Goal: Information Seeking & Learning: Learn about a topic

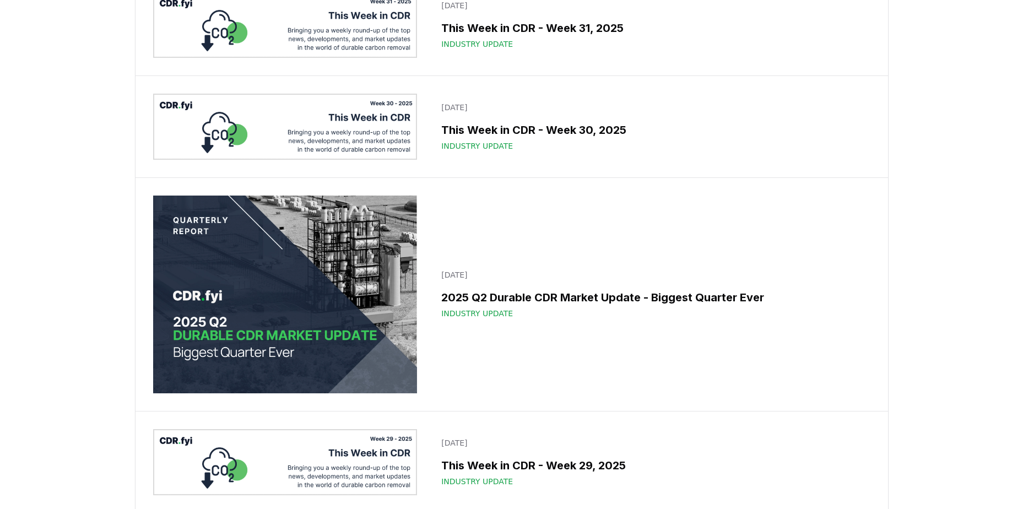
scroll to position [382, 0]
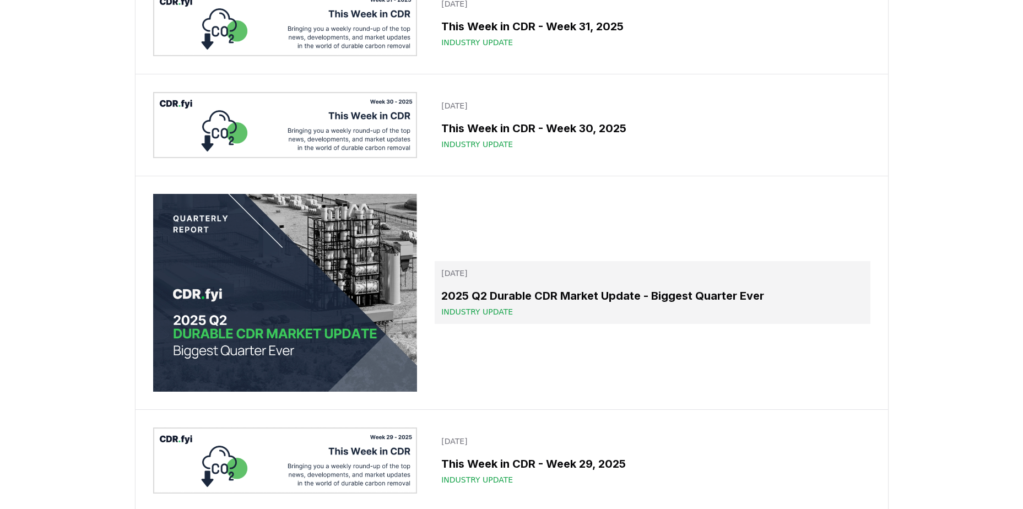
click at [671, 315] on div "Industry Update" at bounding box center [652, 311] width 422 height 11
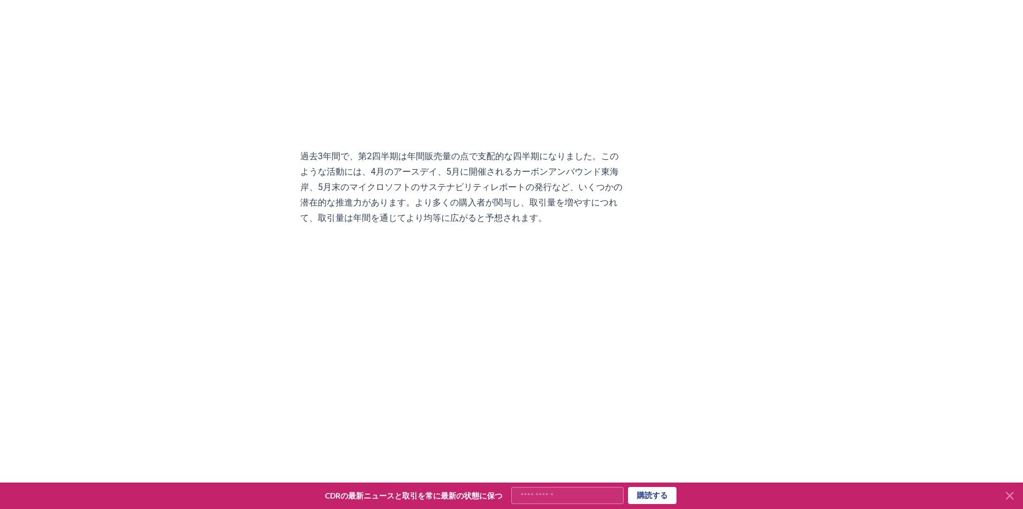
scroll to position [1887, 0]
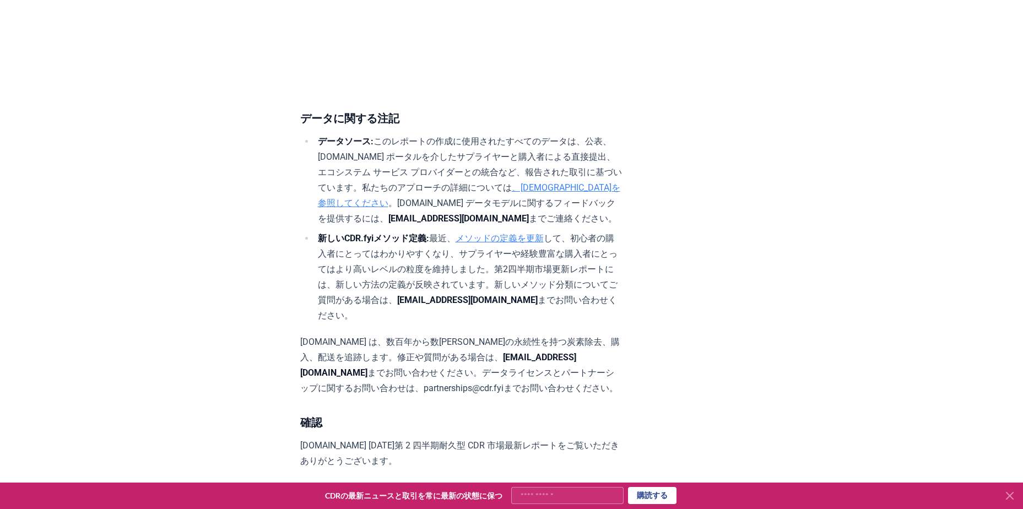
scroll to position [6703, 0]
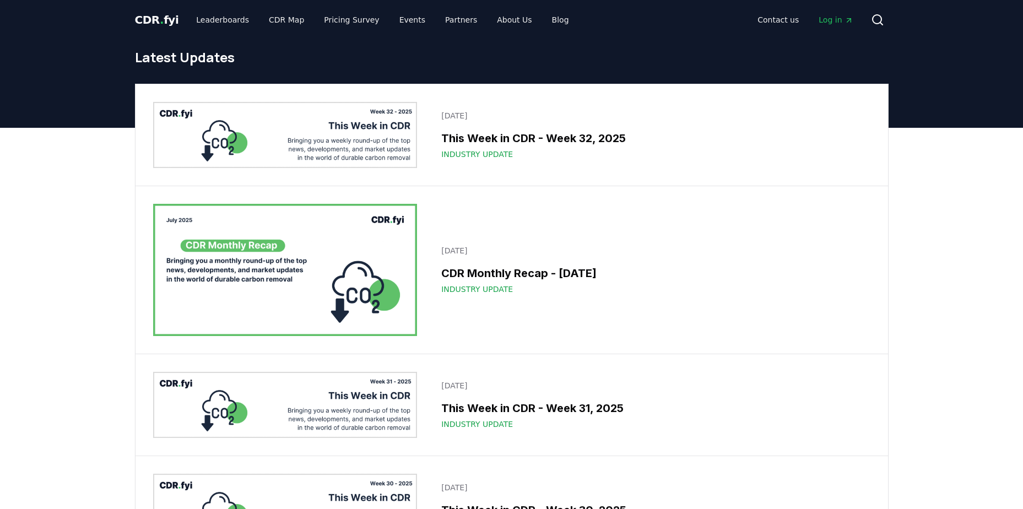
click at [145, 23] on span "CDR . fyi" at bounding box center [157, 19] width 44 height 13
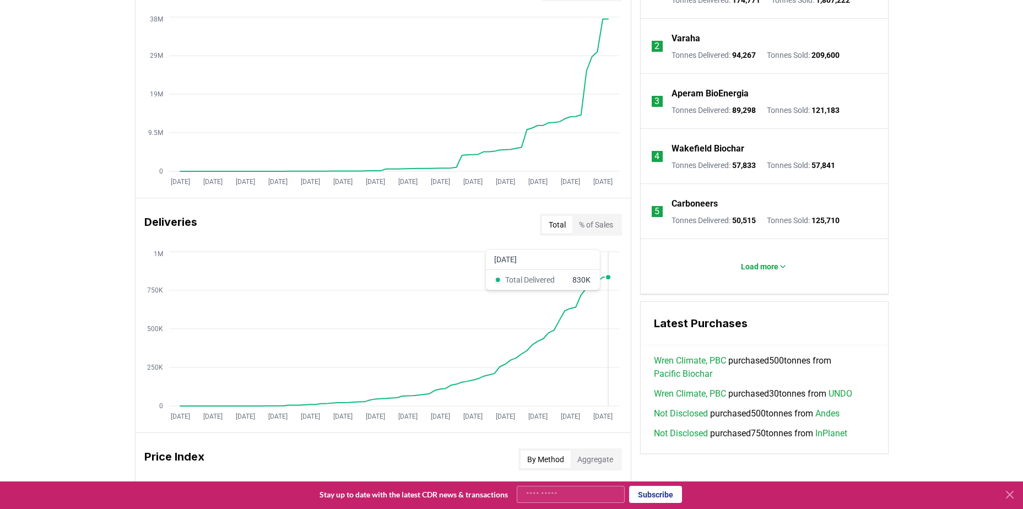
scroll to position [398, 0]
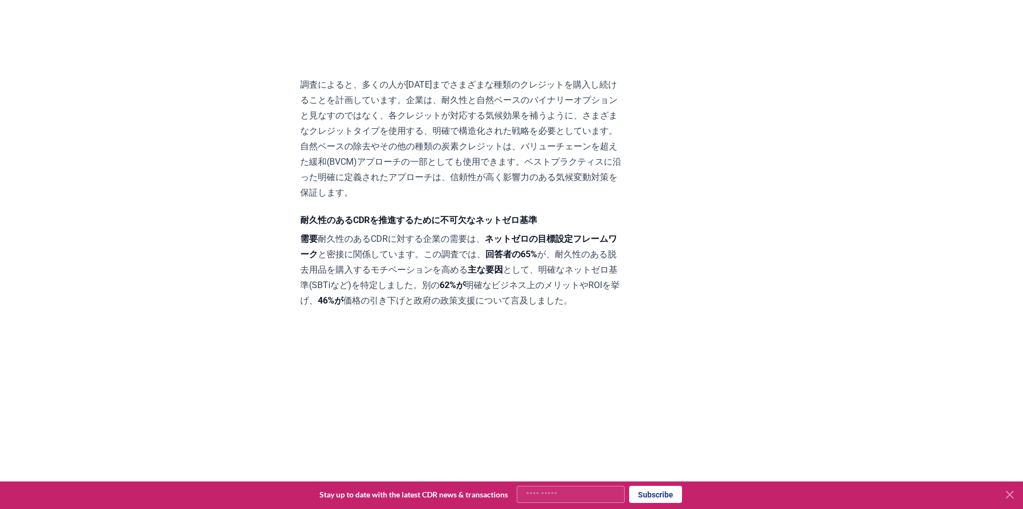
scroll to position [2264, 0]
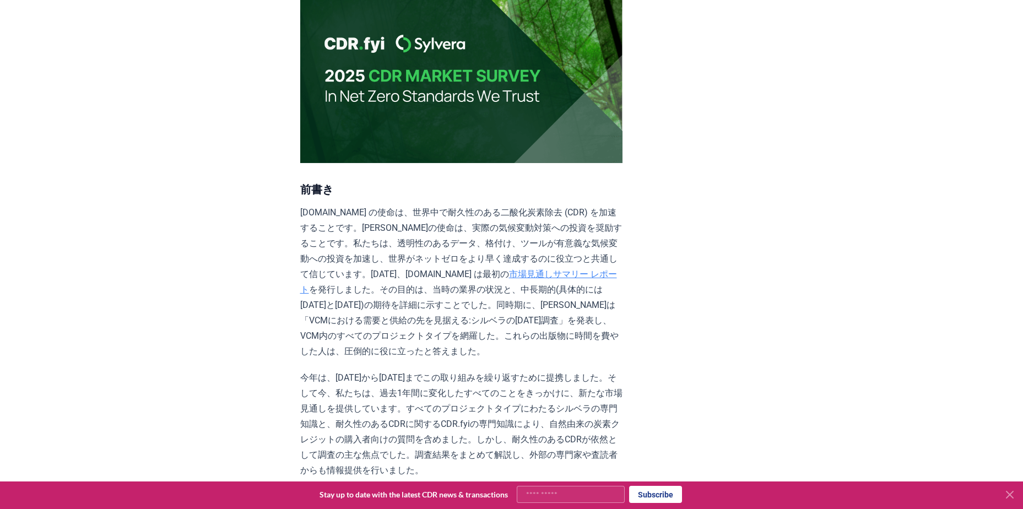
scroll to position [0, 0]
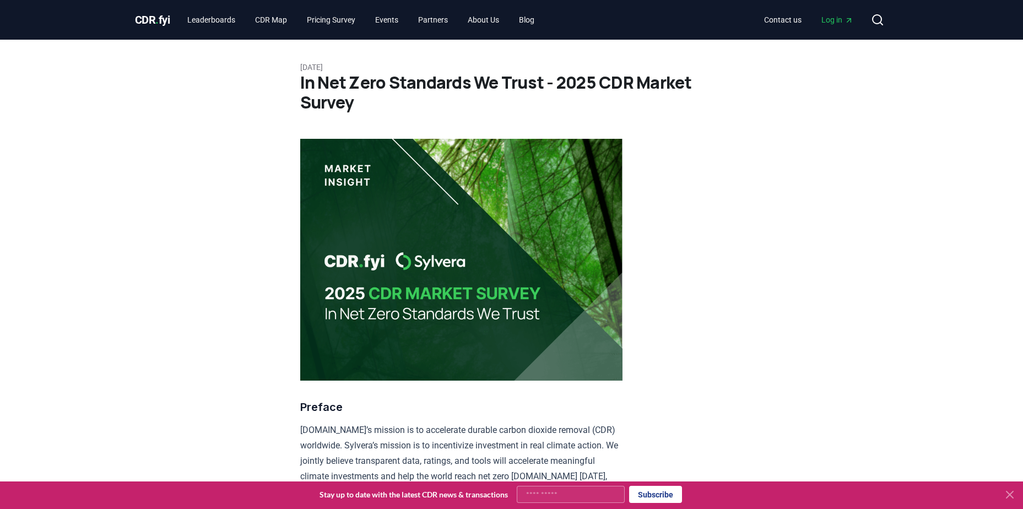
click at [452, 74] on h1 "In Net Zero Standards We Trust - 2025 CDR Market Survey" at bounding box center [511, 93] width 423 height 40
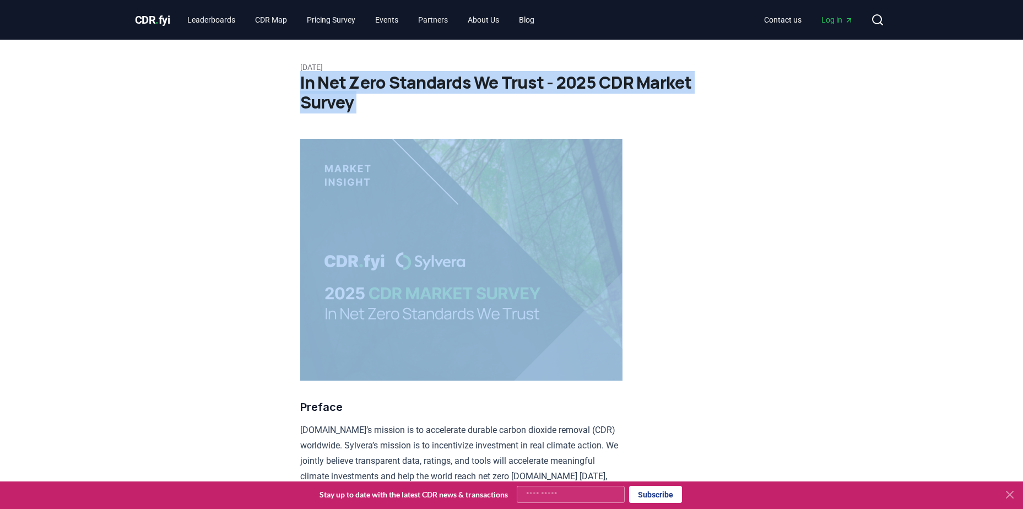
copy div "In Net Zero Standards We Trust - 2025 CDR Market Survey"
